Goal: Register for event/course

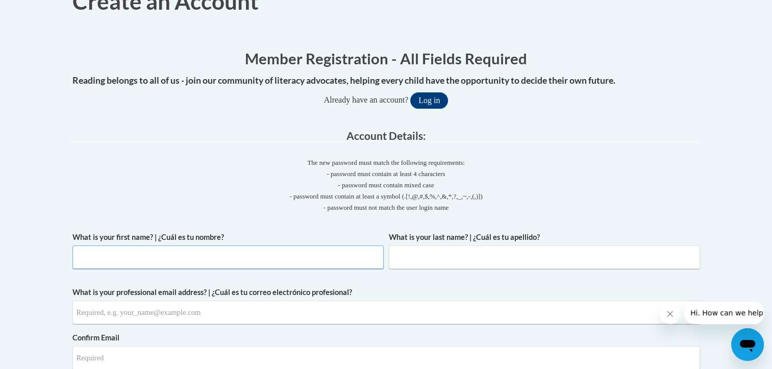
click at [154, 245] on input "What is your first name? | ¿Cuál es tu nombre?" at bounding box center [227, 256] width 311 height 23
type input "Alexis"
click at [389, 245] on input "What is your last name? | ¿Cuál es tu apellido?" at bounding box center [544, 256] width 311 height 23
type input "Berryman"
click at [135, 300] on input "What is your professional email address? | ¿Cuál es tu correo electrónico profe…" at bounding box center [385, 311] width 627 height 23
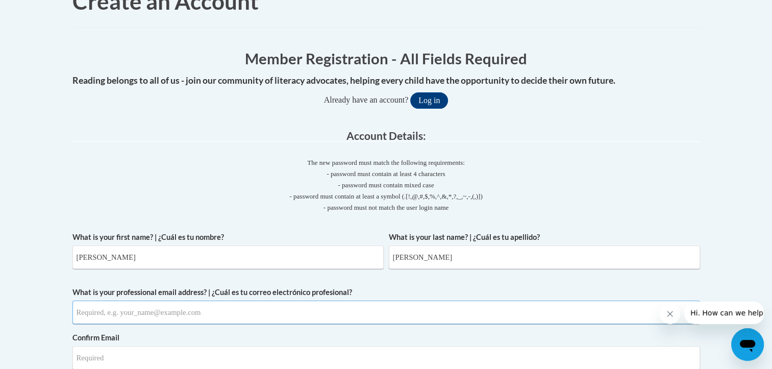
click at [120, 300] on input "What is your professional email address? | ¿Cuál es tu correo electrónico profe…" at bounding box center [385, 311] width 627 height 23
click at [218, 300] on input "What is your professional email address? | ¿Cuál es tu correo electrónico profe…" at bounding box center [385, 311] width 627 height 23
click at [459, 168] on p "- password must contain at least 4 characters - password must contain mixed cas…" at bounding box center [385, 190] width 627 height 45
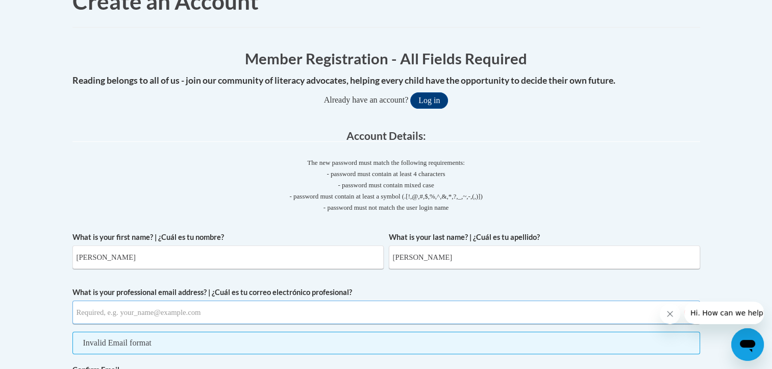
click at [231, 300] on input "What is your professional email address? | ¿Cuál es tu correo electrónico profe…" at bounding box center [385, 311] width 627 height 23
type input "aberryma@my.athens.edu"
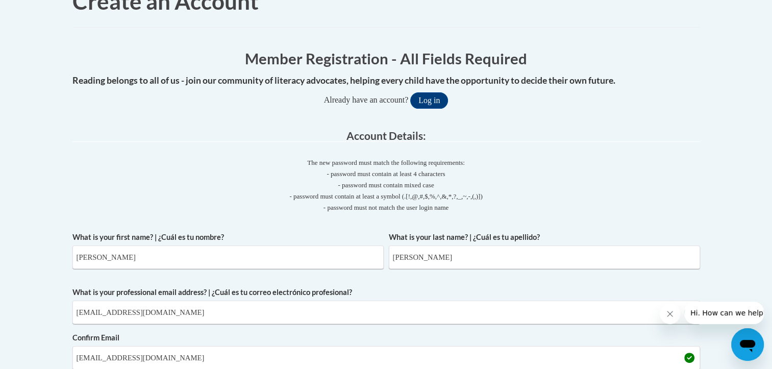
click at [324, 177] on p "- password must contain at least 4 characters - password must contain mixed cas…" at bounding box center [385, 190] width 627 height 45
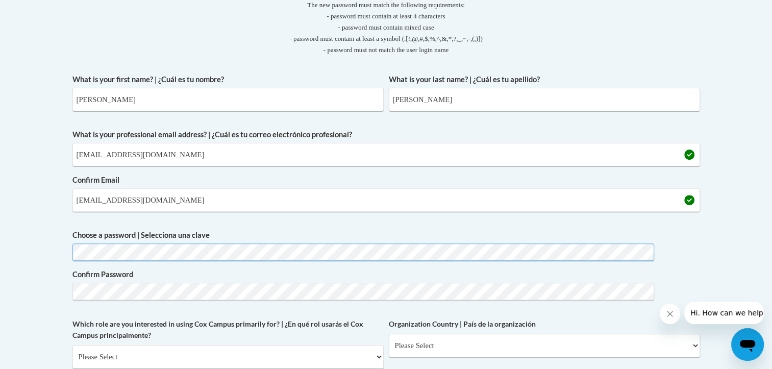
scroll to position [301, 6]
click at [231, 345] on select "Please Select College/University | Colegio/Universidad Community/Nonprofit Part…" at bounding box center [227, 356] width 311 height 23
select select "5a18ea06-2b54-4451-96f2-d152daf9eac5"
click at [89, 345] on select "Please Select College/University | Colegio/Universidad Community/Nonprofit Part…" at bounding box center [227, 356] width 311 height 23
click at [389, 334] on select "Please Select College/University Staff | Empleado universitario College/Univers…" at bounding box center [544, 345] width 311 height 23
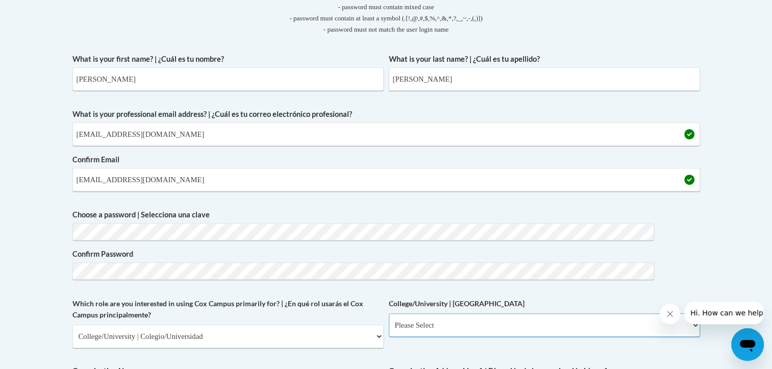
scroll to position [324, 6]
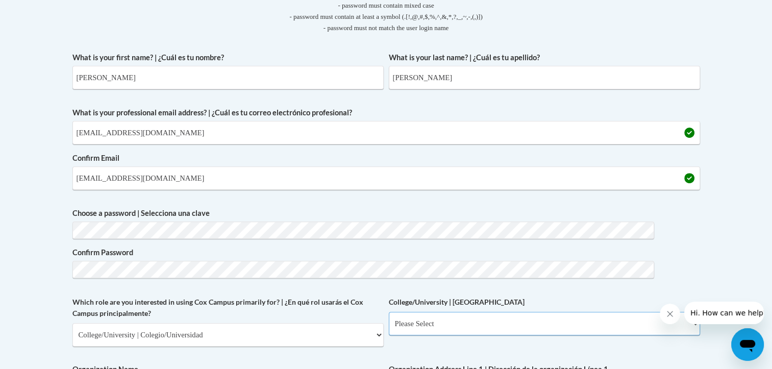
click at [389, 312] on select "Please Select College/University Staff | Empleado universitario College/Univers…" at bounding box center [544, 323] width 311 height 23
select select "99b32b07-cffc-426c-8bf6-0cd77760d84b"
click at [389, 312] on select "Please Select College/University Staff | Empleado universitario College/Univers…" at bounding box center [544, 323] width 311 height 23
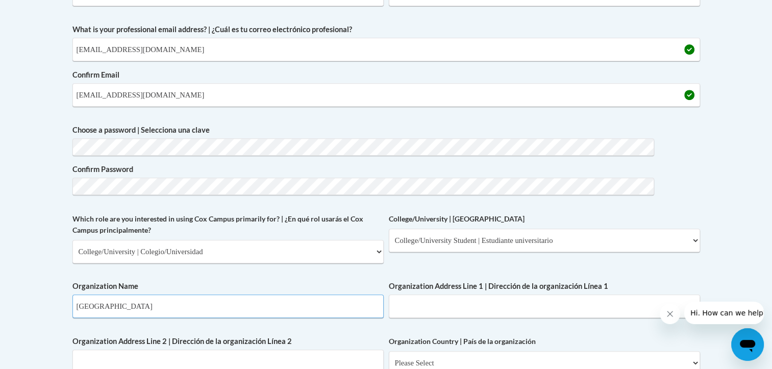
scroll to position [422, 6]
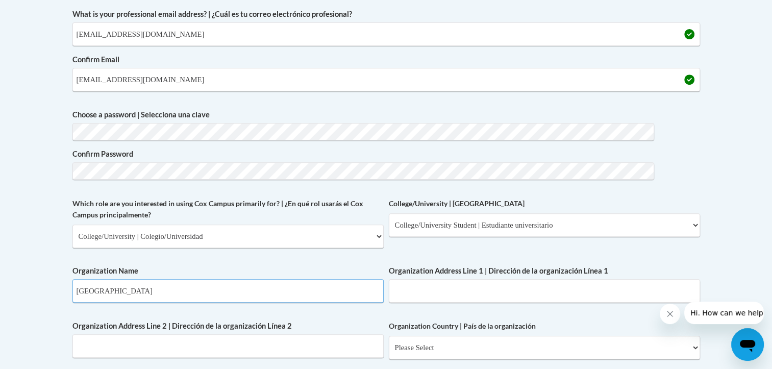
type input "Athens State University"
click at [389, 279] on input "Organization Address Line 1 | Dirección de la organización Línea 1" at bounding box center [544, 290] width 311 height 23
type input "161 N Clinton St. Athens Al.35611"
click at [389, 336] on select "Please Select United States | Estados Unidos Outside of the United States | Fue…" at bounding box center [544, 347] width 311 height 23
select select "ad49bcad-a171-4b2e-b99c-48b446064914"
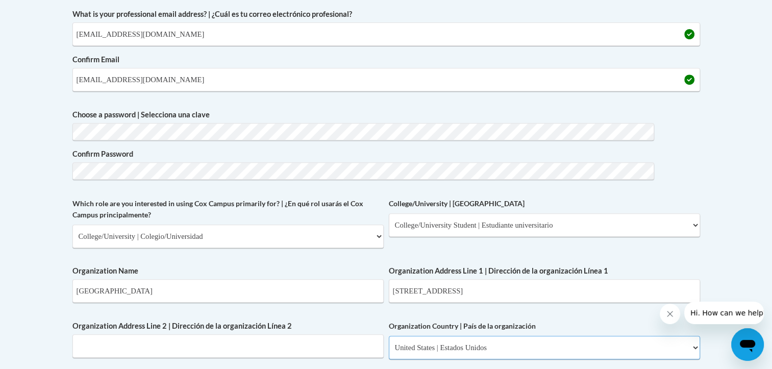
click at [389, 336] on select "Please Select United States | Estados Unidos Outside of the United States | Fue…" at bounding box center [544, 347] width 311 height 23
select select
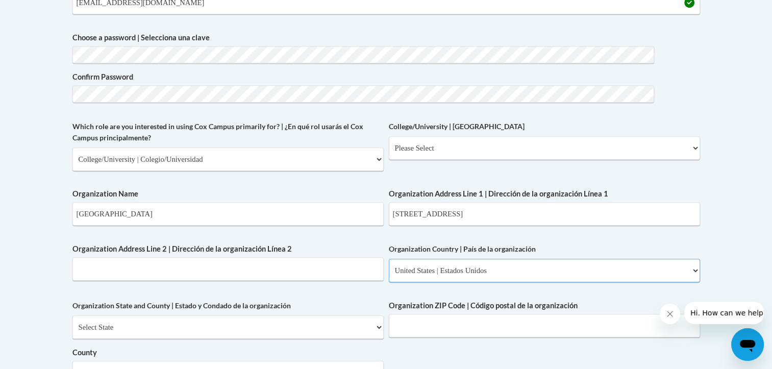
scroll to position [501, 6]
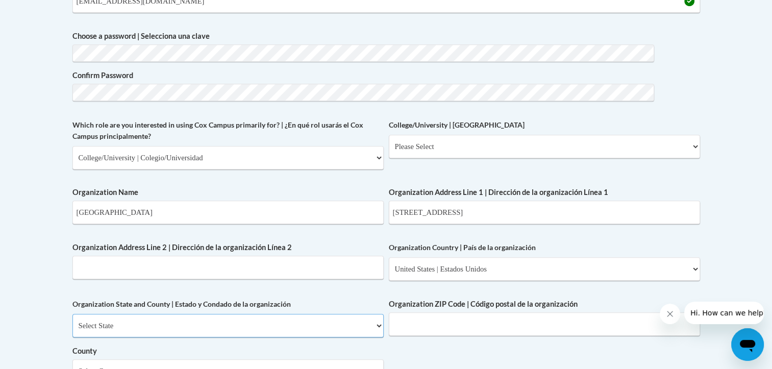
click at [148, 314] on select "Select State Alabama Alaska Arizona Arkansas California Colorado Connecticut De…" at bounding box center [227, 325] width 311 height 23
select select "Alabama"
click at [89, 314] on select "Select State Alabama Alaska Arizona Arkansas California Colorado Connecticut De…" at bounding box center [227, 325] width 311 height 23
click at [142, 359] on select "County" at bounding box center [227, 370] width 311 height 23
click at [127, 359] on select "County" at bounding box center [227, 370] width 311 height 23
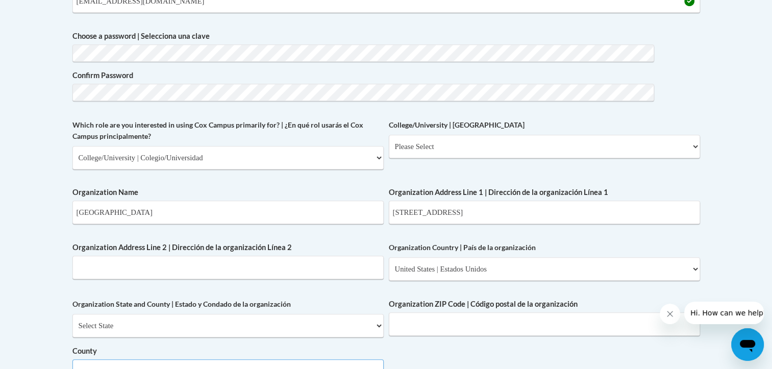
click at [120, 359] on select "Select County Autauga Baldwin Barbour Bibb Blount Bullock Butler Calhoun Chambe…" at bounding box center [227, 370] width 311 height 23
select select "Limestone"
click at [89, 359] on select "Select County Autauga Baldwin Barbour Bibb Blount Bullock Butler Calhoun Chambe…" at bounding box center [227, 370] width 311 height 23
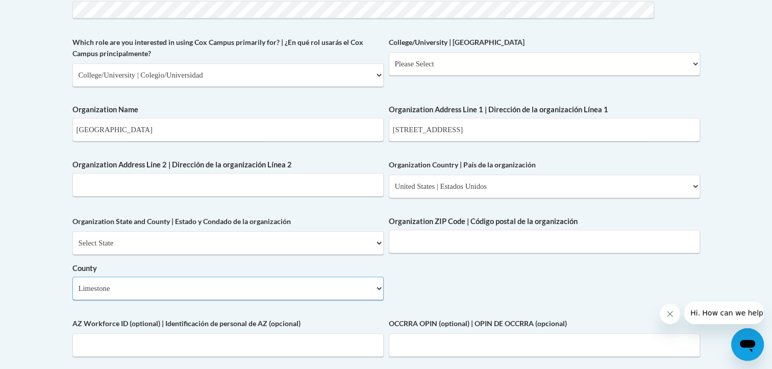
scroll to position [585, 20]
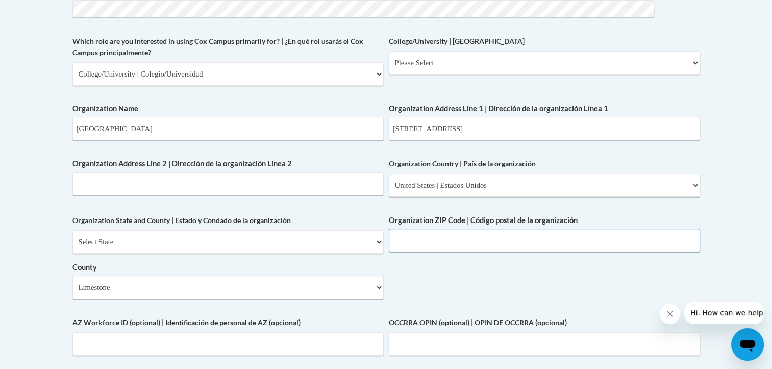
click at [389, 252] on input "Organization ZIP Code | Código postal de la organización" at bounding box center [544, 240] width 311 height 23
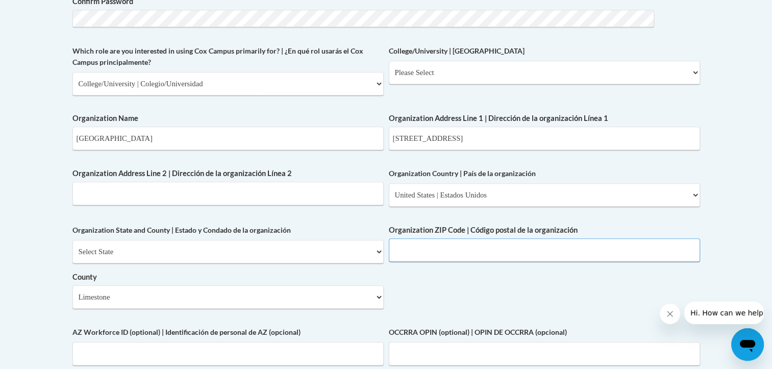
scroll to position [573, 20]
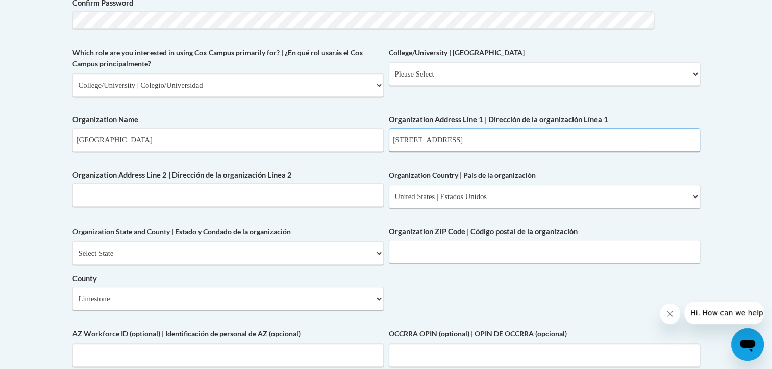
click at [389, 128] on input "161 N Clinton St. Athens Al.35611" at bounding box center [544, 139] width 311 height 23
type input "161 N Clinton St."
click at [389, 263] on input "Organization ZIP Code | Código postal de la organización" at bounding box center [544, 251] width 311 height 23
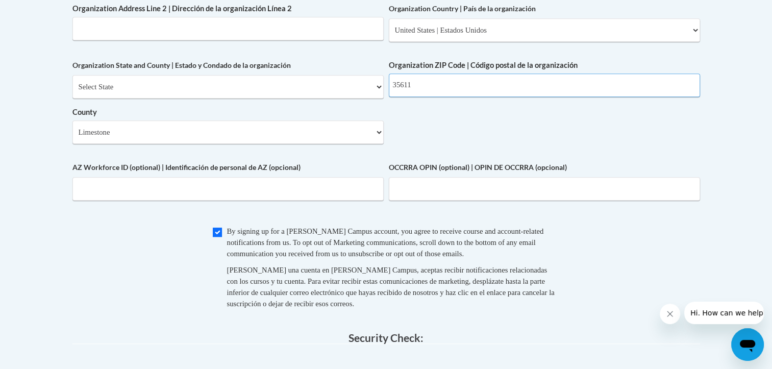
scroll to position [754, 24]
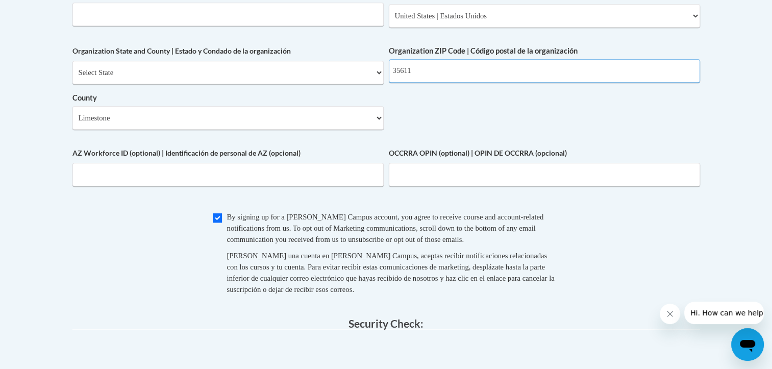
type input "35611"
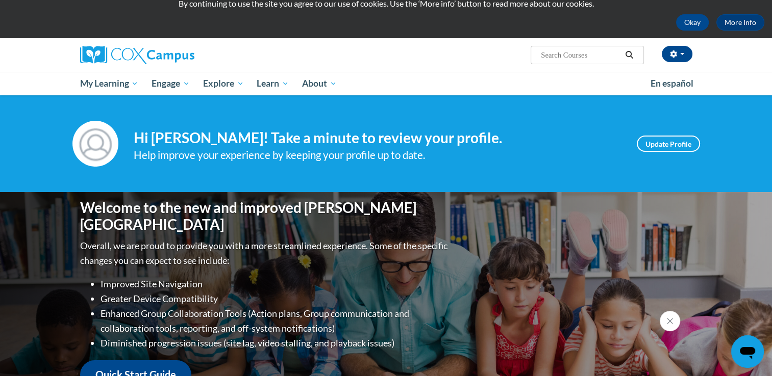
scroll to position [37, 0]
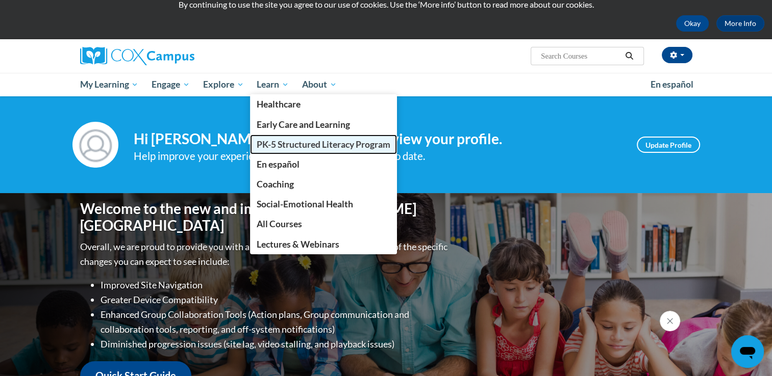
click at [299, 141] on span "PK-5 Structured Literacy Program" at bounding box center [324, 144] width 134 height 11
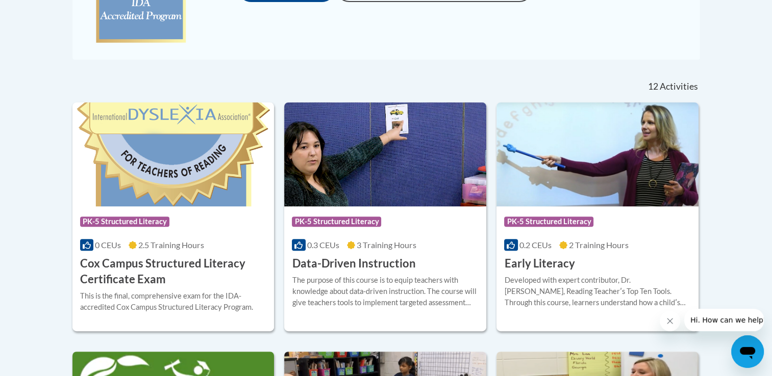
scroll to position [363, 0]
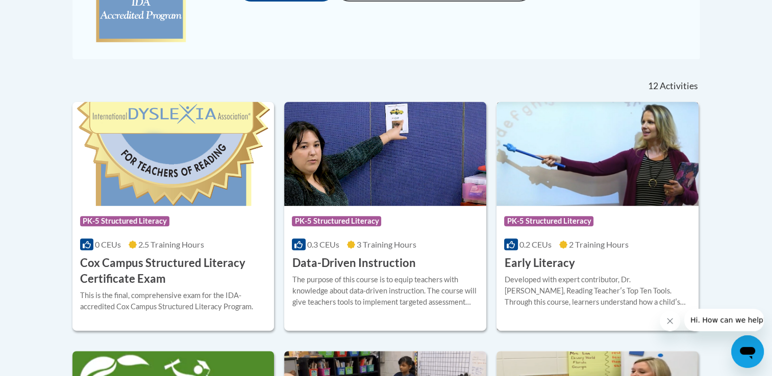
click at [526, 264] on h3 "Early Literacy" at bounding box center [539, 264] width 70 height 16
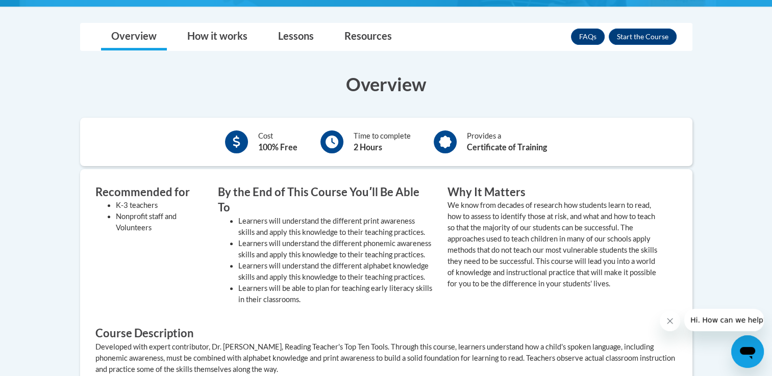
scroll to position [284, 0]
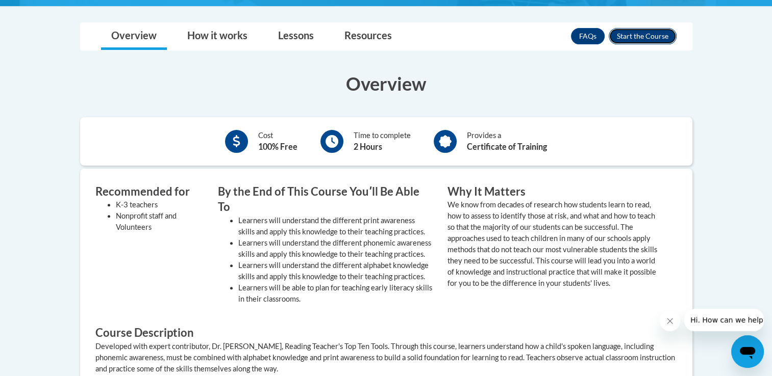
click at [624, 34] on button "Enroll" at bounding box center [643, 36] width 68 height 16
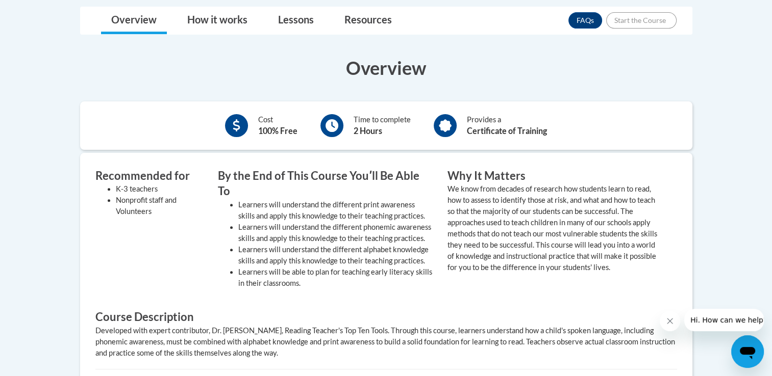
scroll to position [300, 0]
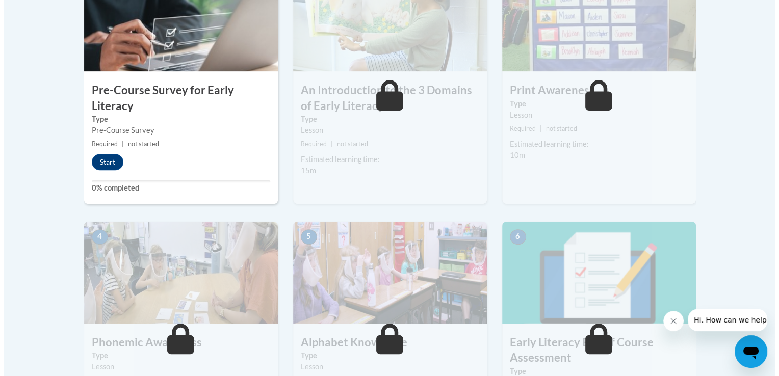
scroll to position [374, 0]
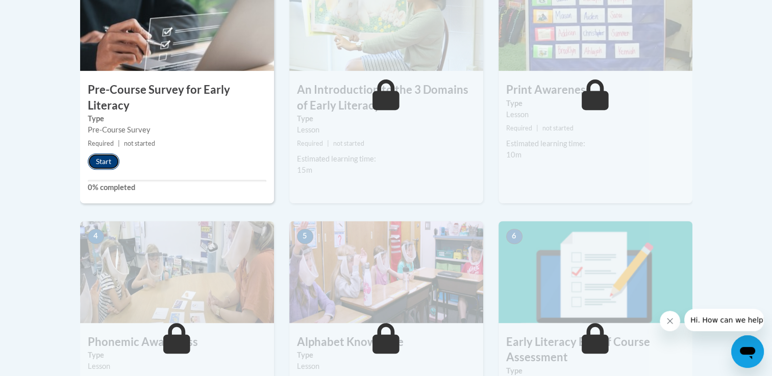
click at [108, 159] on button "Start" at bounding box center [104, 162] width 32 height 16
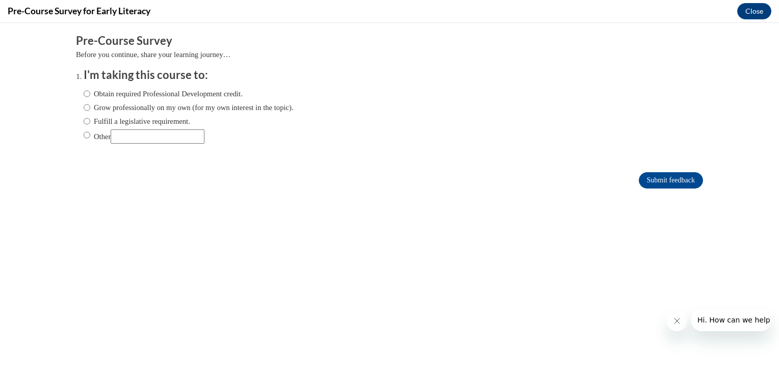
scroll to position [0, 0]
click at [84, 97] on input "Obtain required Professional Development credit." at bounding box center [87, 93] width 7 height 11
radio input "true"
click at [644, 177] on input "Submit feedback" at bounding box center [671, 180] width 64 height 16
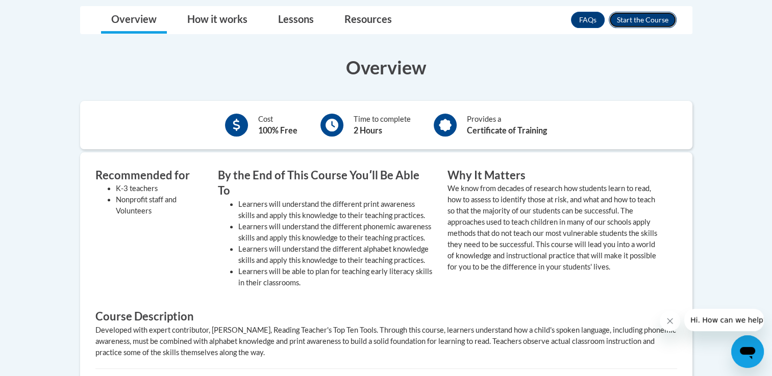
click at [630, 19] on button "Enroll" at bounding box center [643, 20] width 68 height 16
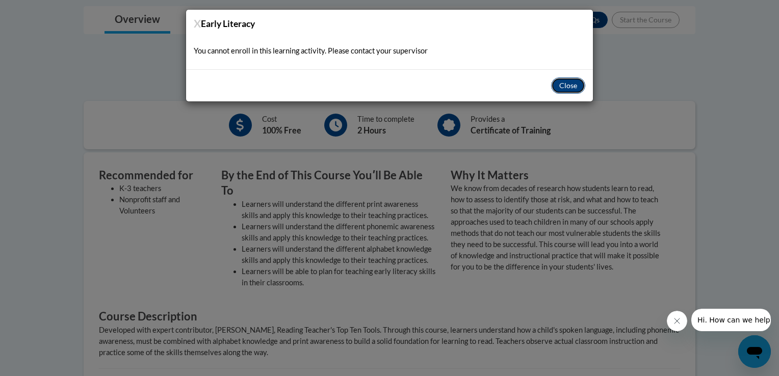
click at [573, 82] on button "Close" at bounding box center [568, 86] width 34 height 16
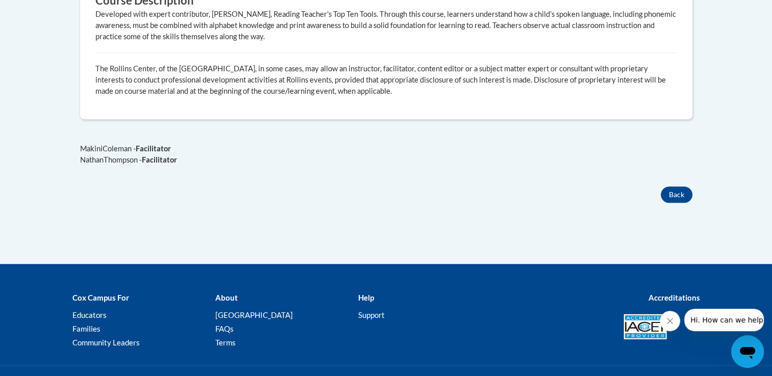
scroll to position [616, 0]
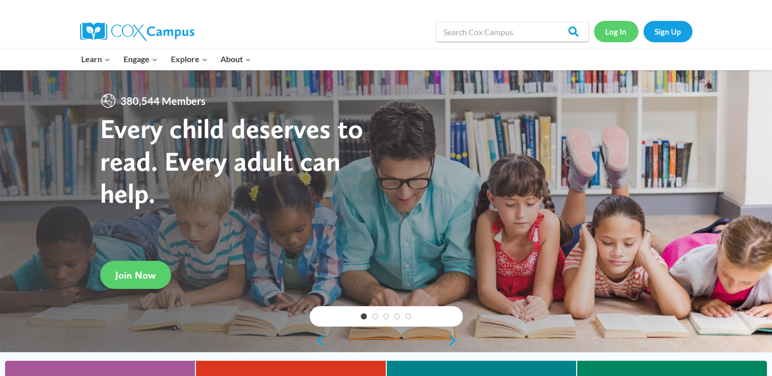
click at [607, 32] on link "Log In" at bounding box center [616, 31] width 44 height 21
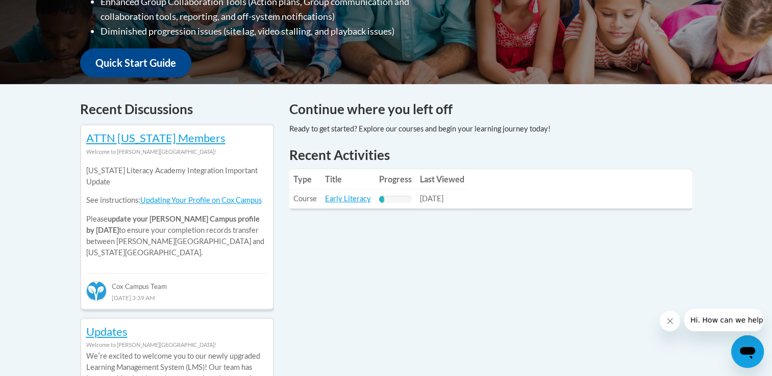
scroll to position [353, 0]
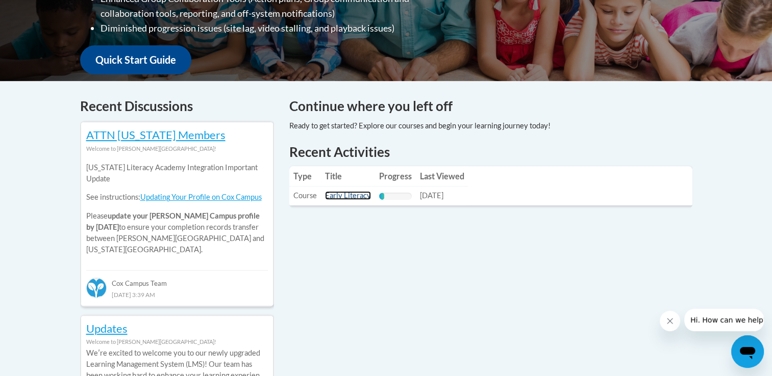
click at [354, 197] on link "Early Literacy" at bounding box center [348, 195] width 46 height 9
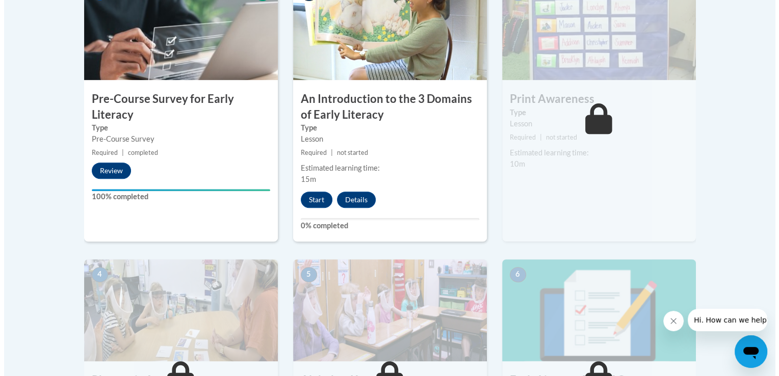
scroll to position [316, 0]
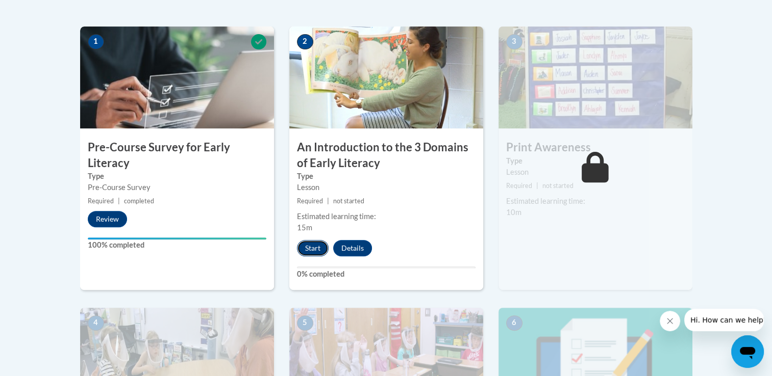
click at [308, 253] on button "Start" at bounding box center [313, 248] width 32 height 16
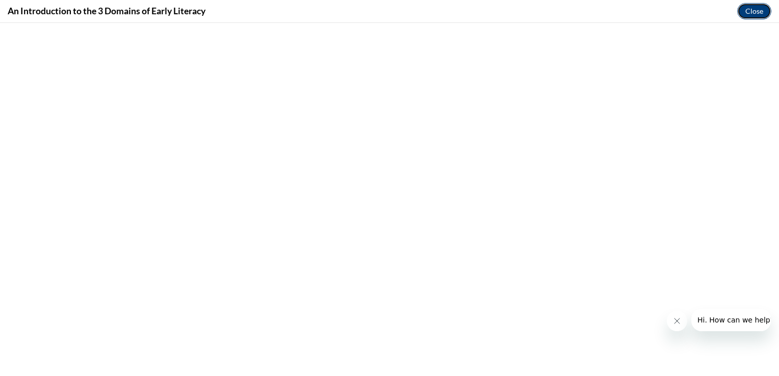
click at [742, 13] on button "Close" at bounding box center [755, 11] width 34 height 16
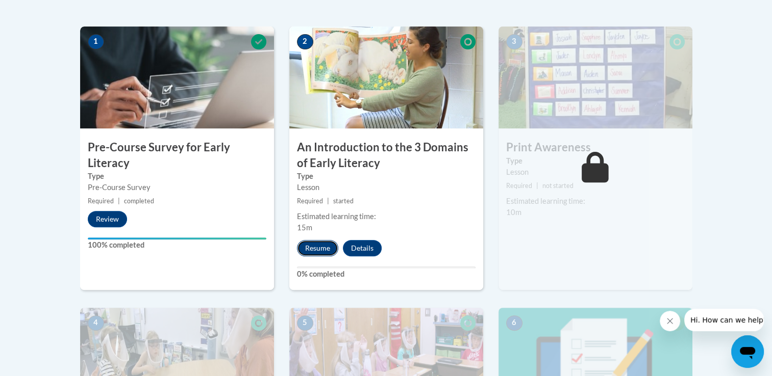
click at [314, 249] on button "Resume" at bounding box center [317, 248] width 41 height 16
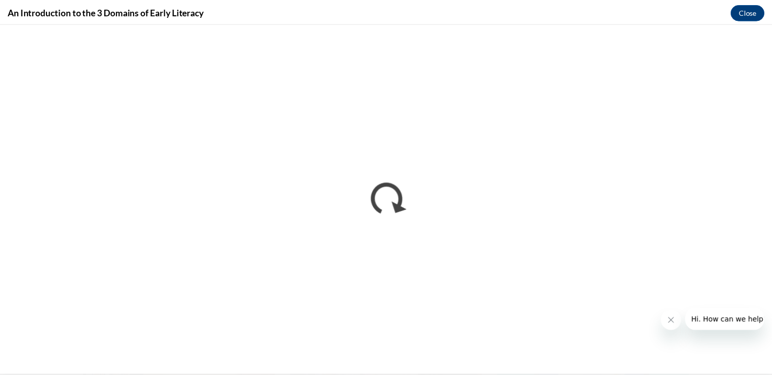
scroll to position [0, 0]
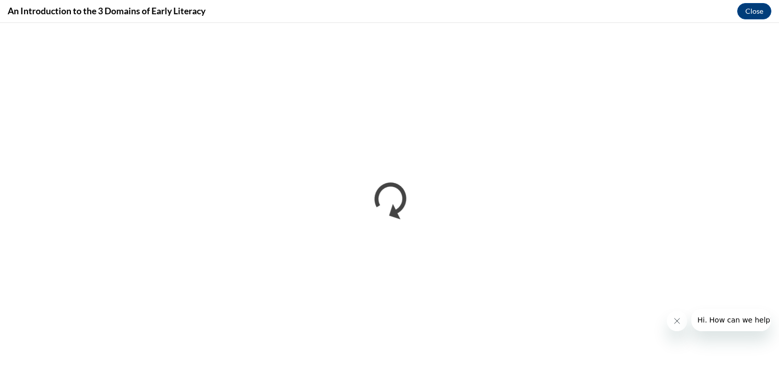
click at [671, 322] on button "Close message from company" at bounding box center [677, 321] width 20 height 20
click at [757, 17] on button "Close" at bounding box center [755, 11] width 34 height 16
